Goal: Task Accomplishment & Management: Complete application form

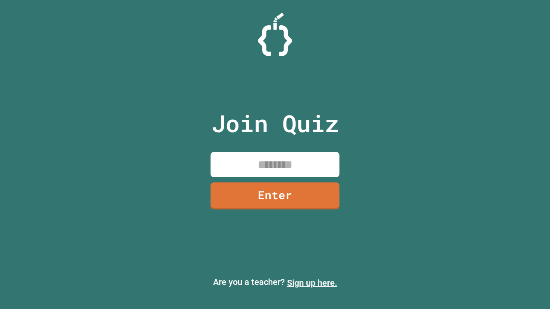
click at [312, 283] on link "Sign up here." at bounding box center [312, 283] width 50 height 10
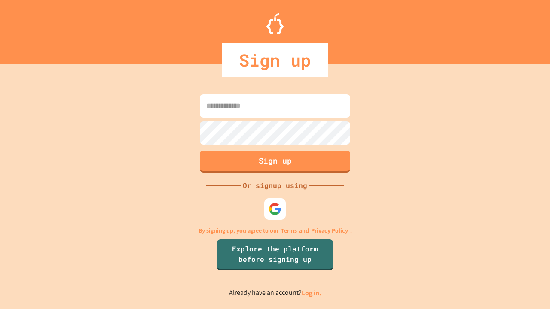
click at [312, 293] on link "Log in." at bounding box center [311, 292] width 20 height 9
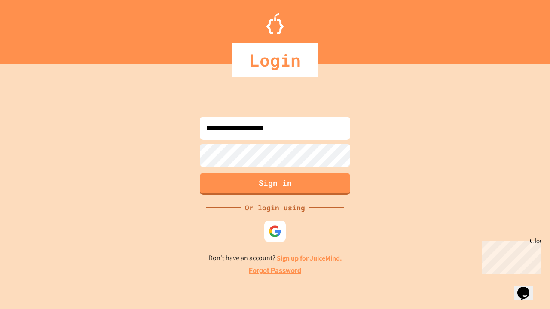
type input "**********"
